Goal: Transaction & Acquisition: Book appointment/travel/reservation

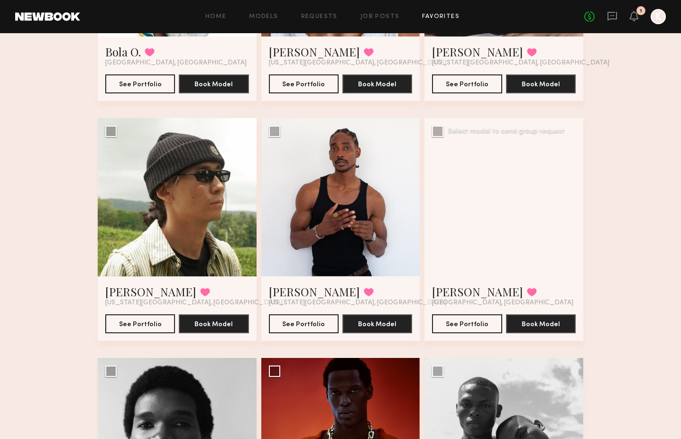
scroll to position [275, 0]
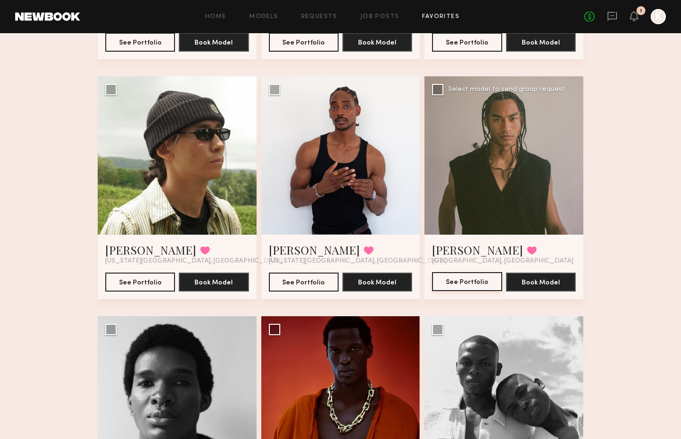
click at [483, 287] on button "See Portfolio" at bounding box center [467, 281] width 70 height 19
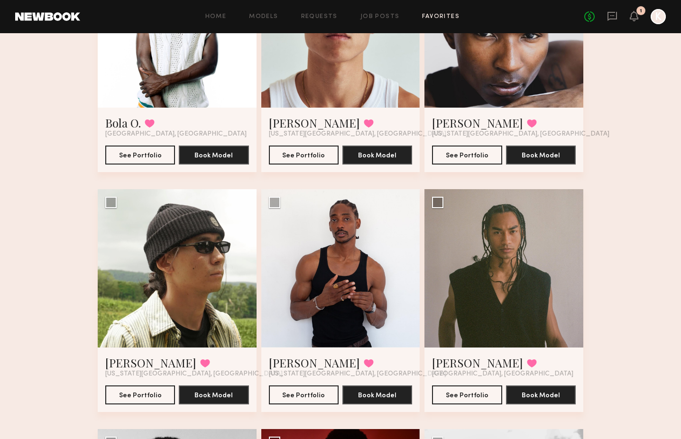
scroll to position [345, 0]
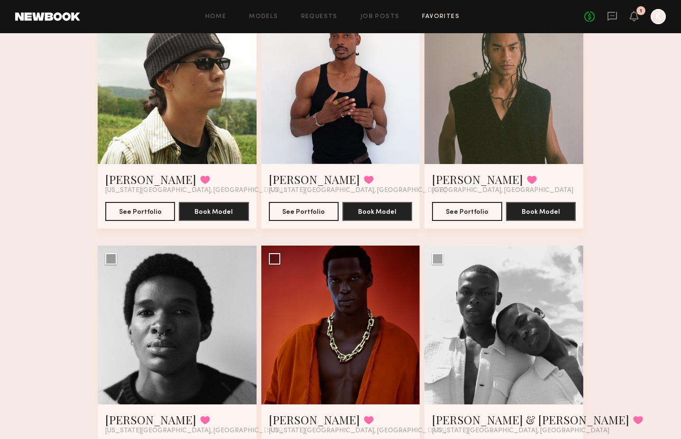
click at [348, 69] on div at bounding box center [340, 85] width 159 height 159
click at [358, 121] on div at bounding box center [340, 85] width 159 height 159
click at [303, 204] on button "See Portfolio" at bounding box center [304, 211] width 70 height 19
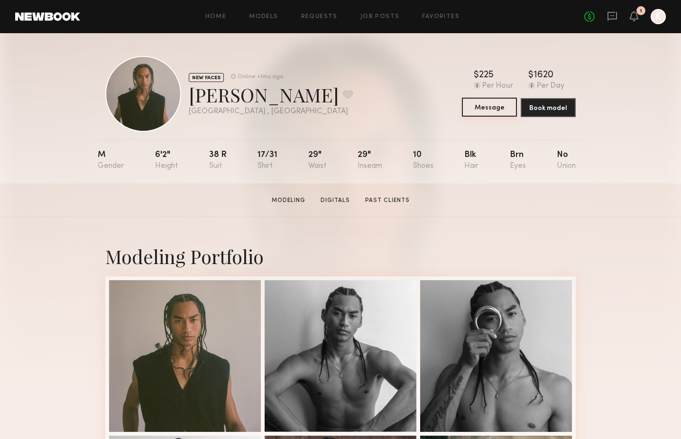
click at [495, 107] on button "Message" at bounding box center [489, 107] width 55 height 19
click at [375, 203] on link "Past Clients" at bounding box center [387, 200] width 52 height 9
click at [325, 195] on section "Modeling Digitals Past Clients" at bounding box center [341, 199] width 146 height 9
click at [331, 196] on section "Modeling Digitals Past Clients" at bounding box center [341, 199] width 146 height 9
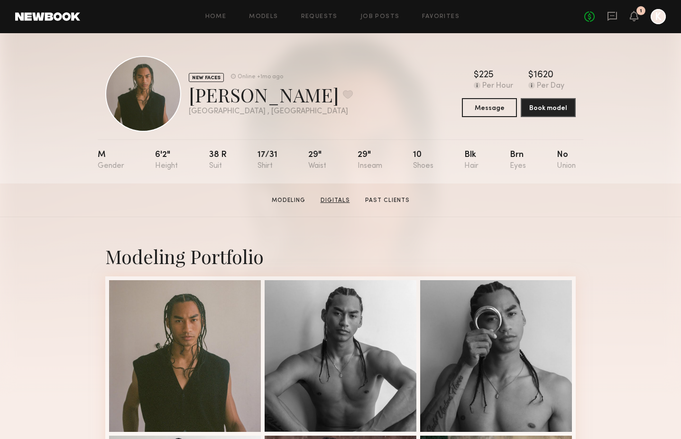
click at [334, 198] on link "Digitals" at bounding box center [335, 200] width 37 height 9
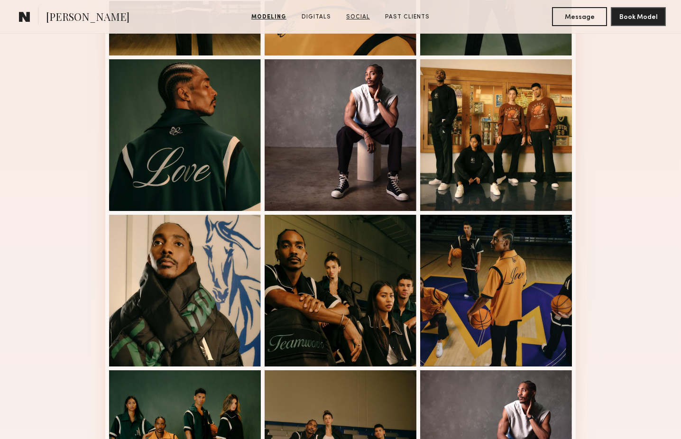
click at [353, 17] on link "Social" at bounding box center [358, 17] width 31 height 9
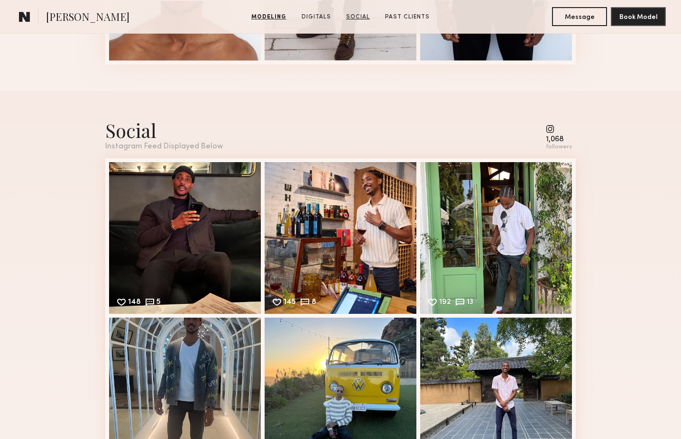
scroll to position [1299, 0]
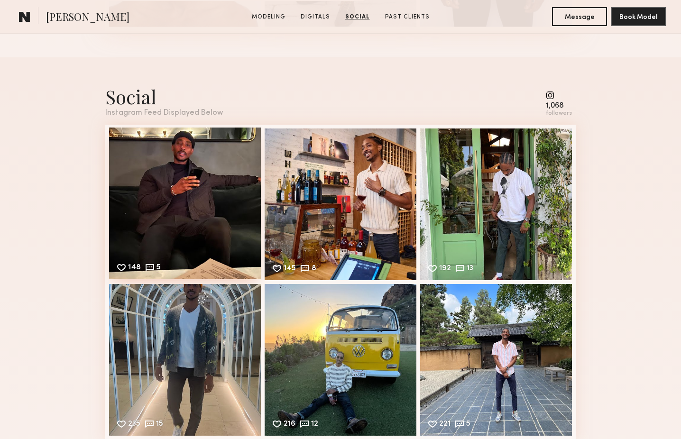
click at [168, 154] on div "148 5 Likes & comments displayed to show model’s engagement" at bounding box center [185, 204] width 152 height 152
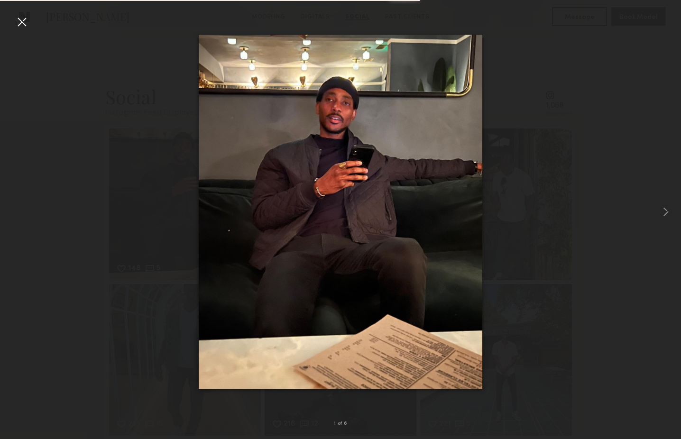
click at [533, 148] on div at bounding box center [340, 212] width 681 height 394
click at [20, 28] on div at bounding box center [21, 21] width 15 height 15
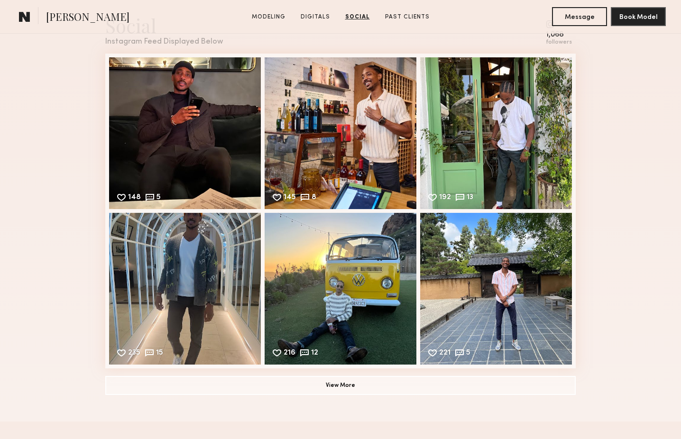
scroll to position [1345, 0]
